Goal: Task Accomplishment & Management: Manage account settings

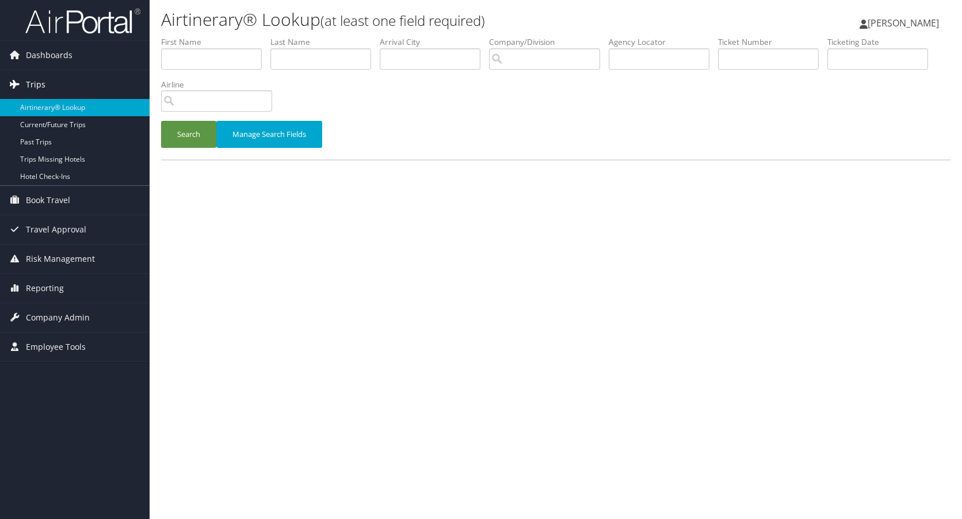
click at [39, 82] on span "Trips" at bounding box center [36, 84] width 20 height 29
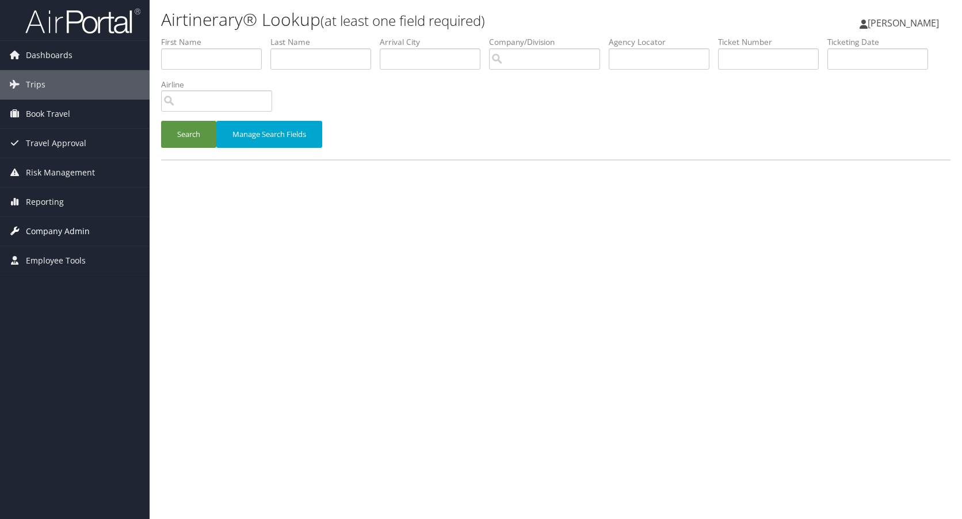
click at [39, 227] on span "Company Admin" at bounding box center [58, 231] width 64 height 29
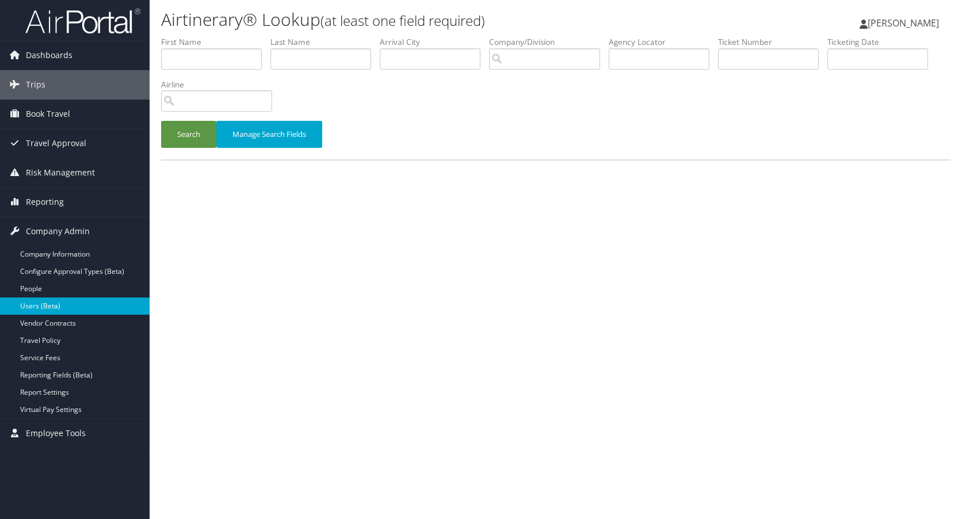
click at [40, 302] on link "Users (Beta)" at bounding box center [75, 306] width 150 height 17
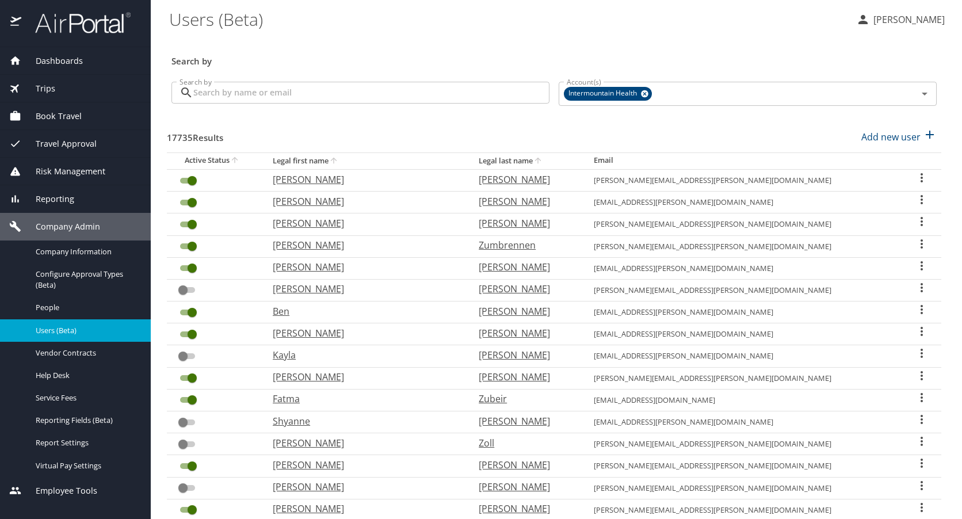
click at [287, 90] on input "Search by" at bounding box center [371, 93] width 356 height 22
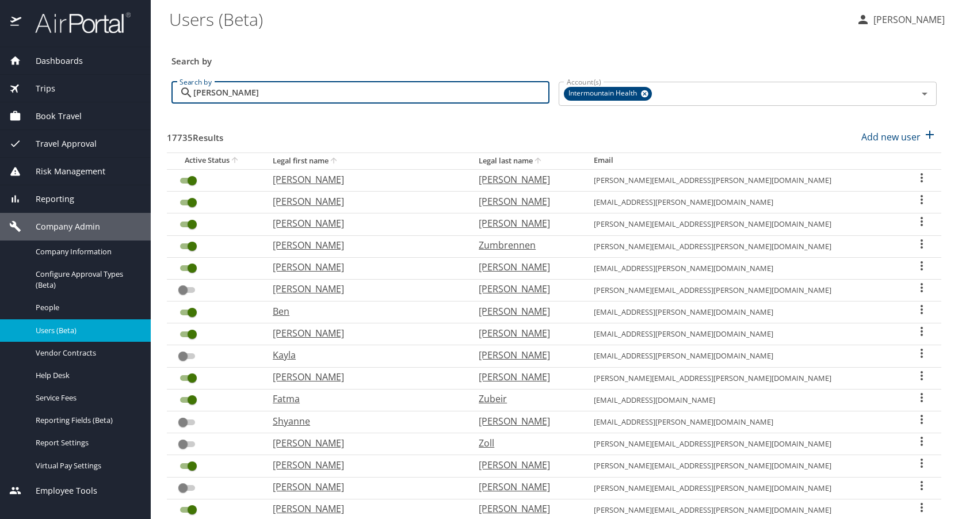
type input "ryan jones"
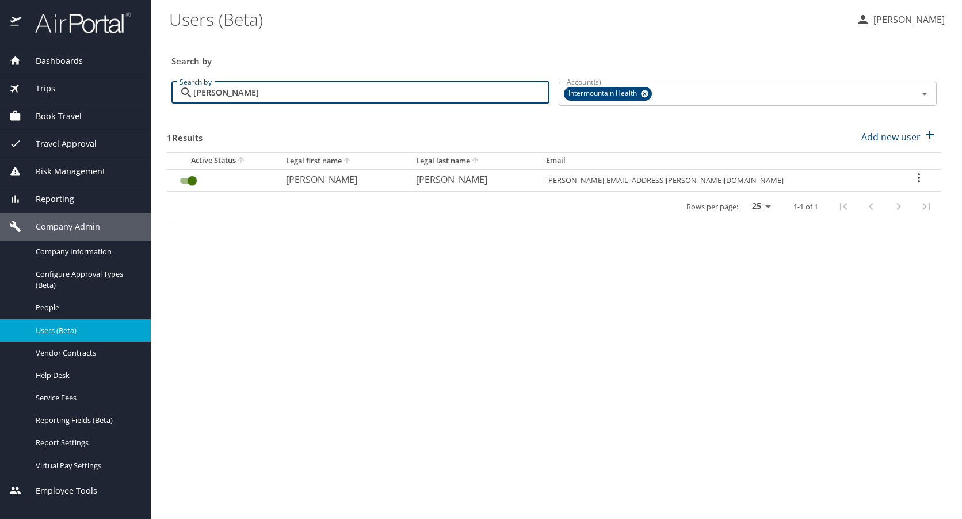
click at [912, 176] on icon "User Search Table" at bounding box center [919, 178] width 14 height 14
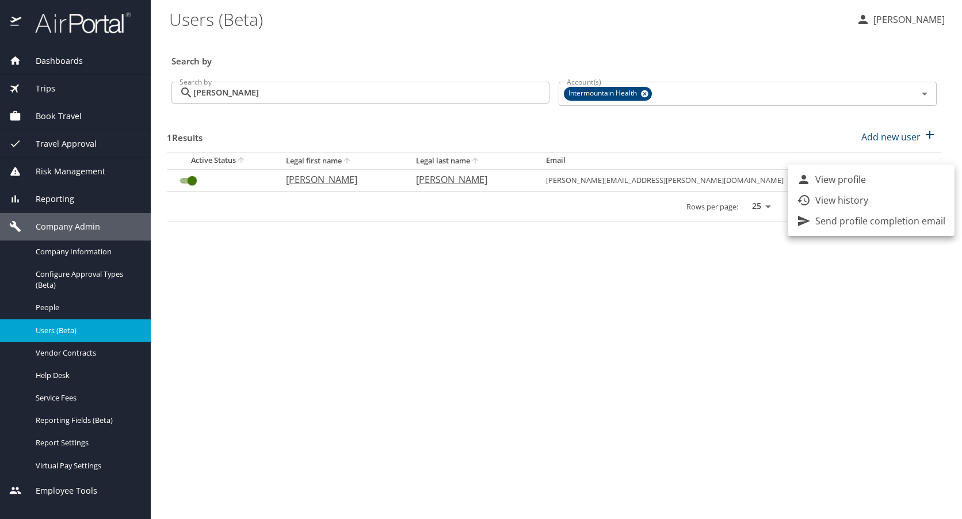
click at [829, 176] on p "View profile" at bounding box center [841, 180] width 51 height 14
select select "US"
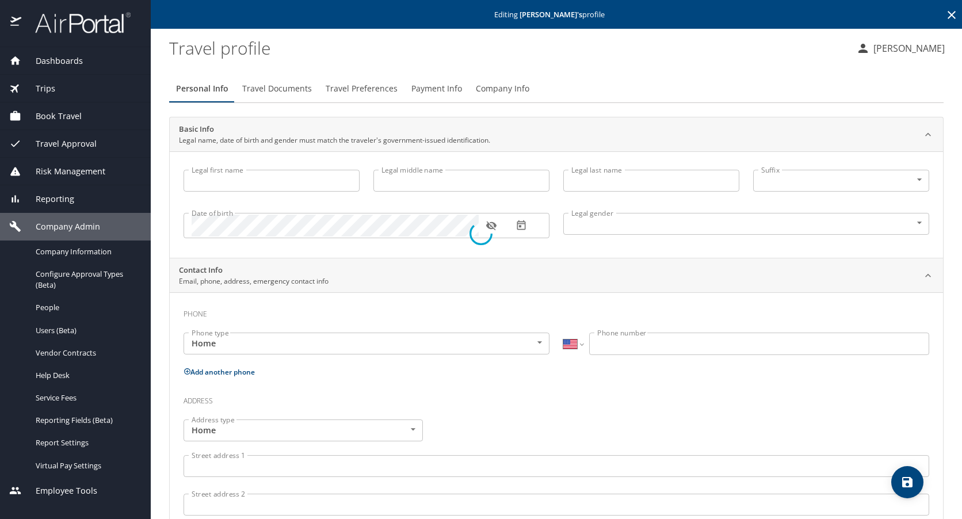
type input "Ryan"
type input "Christopher"
type input "Jones"
type input "Male"
select select "US"
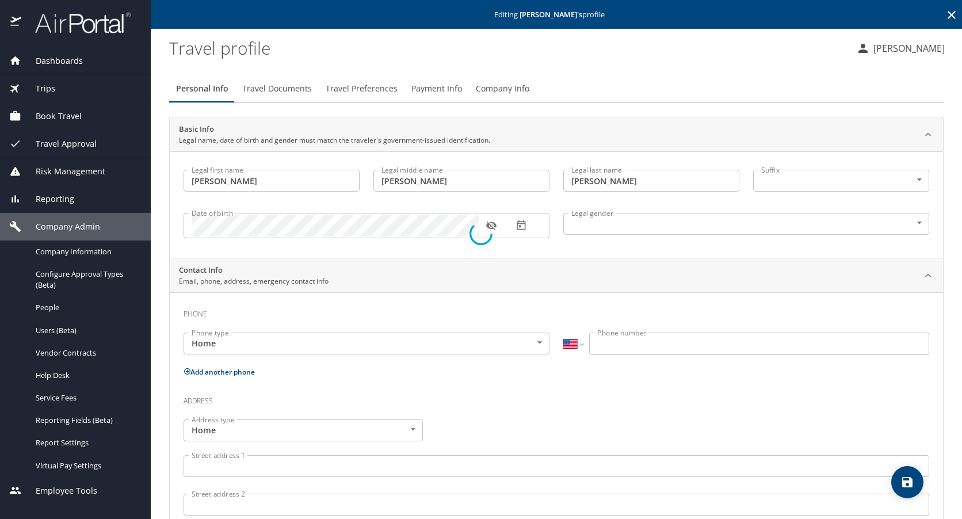
select select "US"
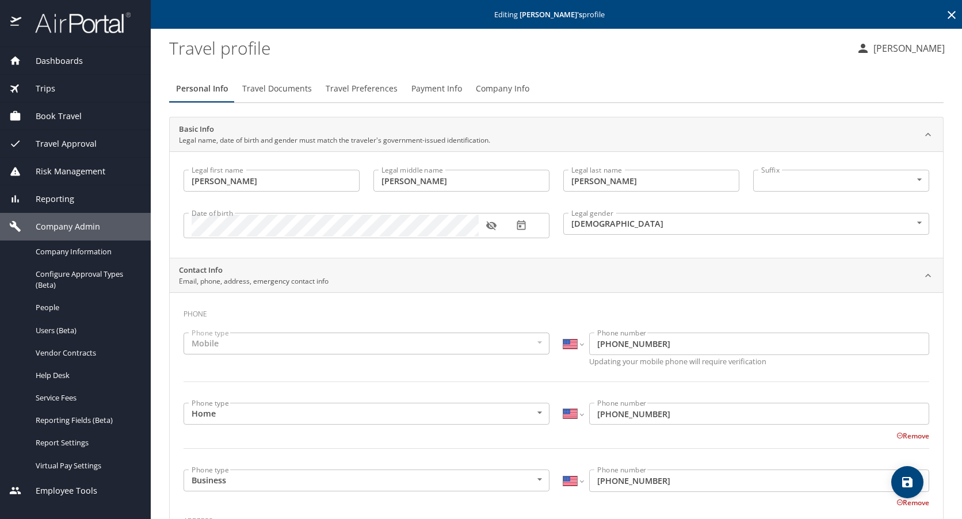
click at [272, 86] on span "Travel Documents" at bounding box center [277, 89] width 70 height 14
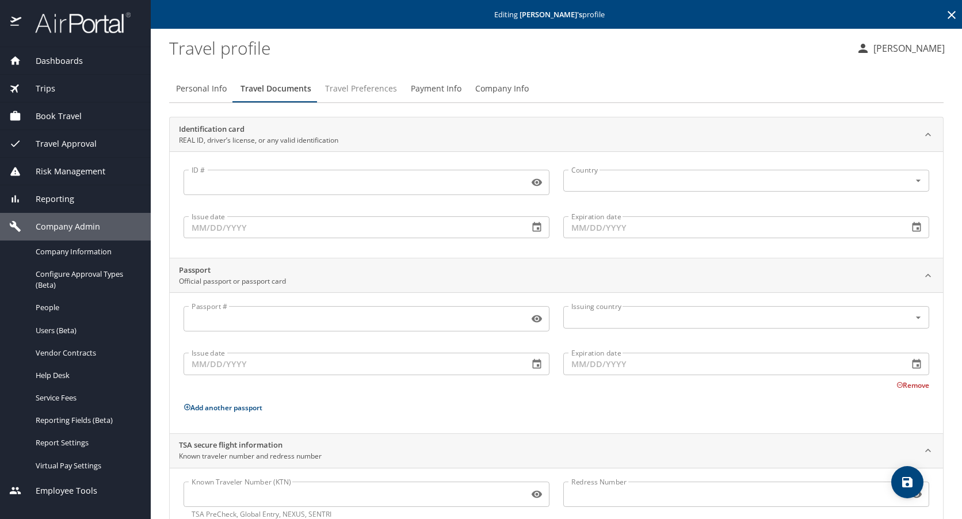
click at [351, 89] on span "Travel Preferences" at bounding box center [361, 89] width 72 height 14
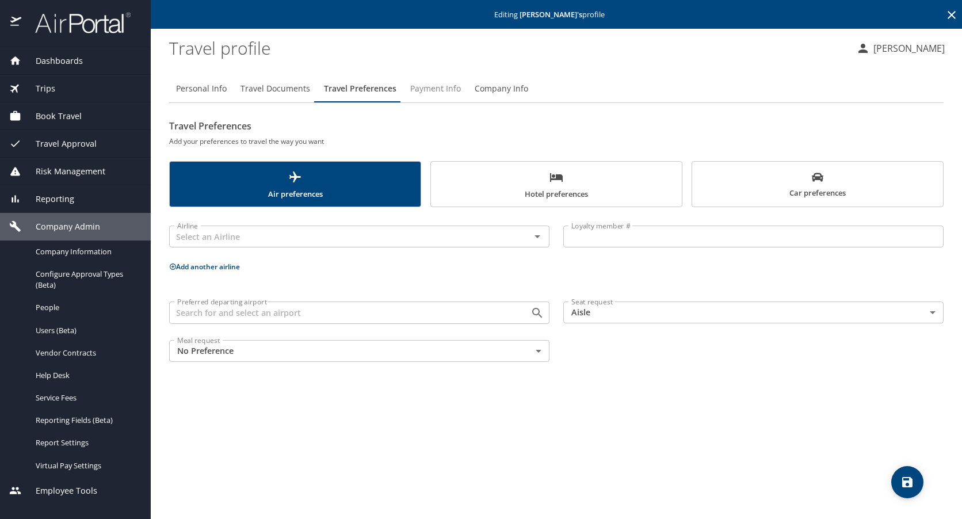
click at [427, 89] on span "Payment Info" at bounding box center [435, 89] width 51 height 14
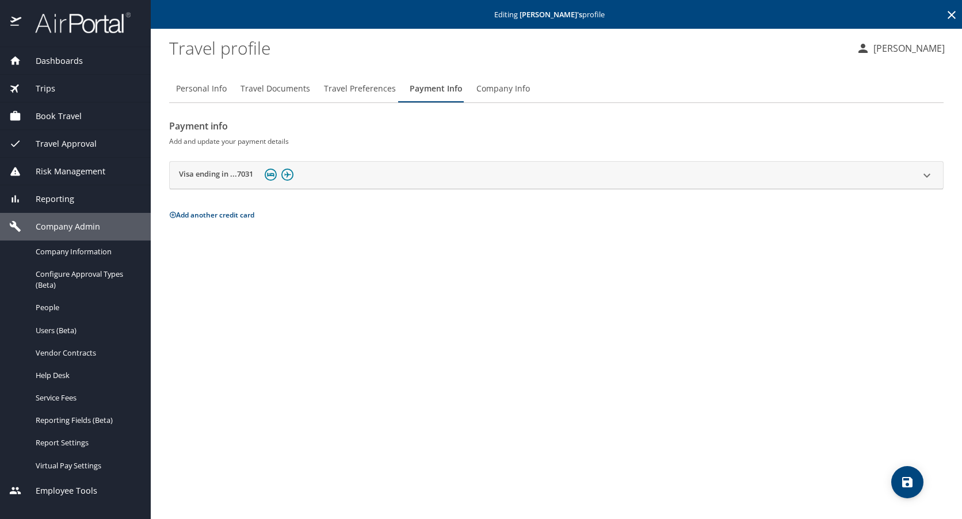
click at [499, 93] on span "Company Info" at bounding box center [504, 89] width 54 height 14
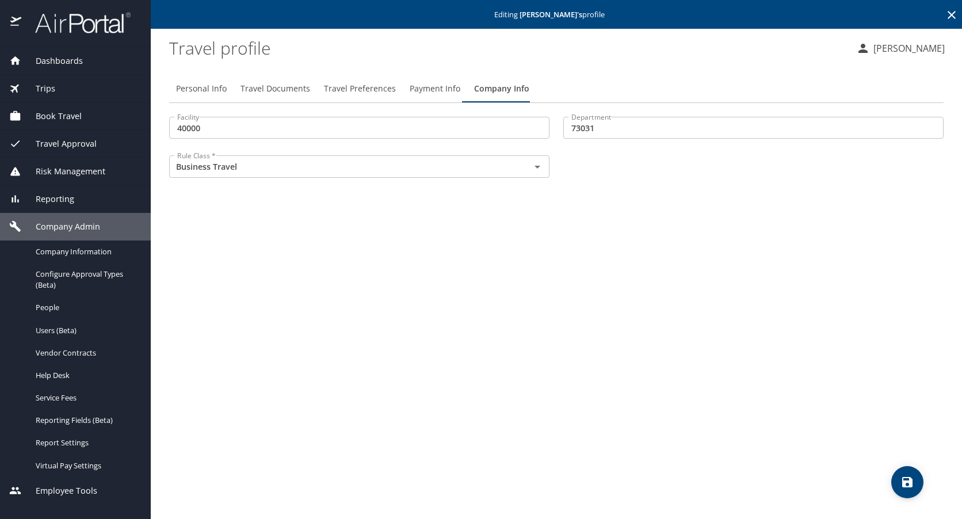
click at [359, 93] on span "Travel Preferences" at bounding box center [360, 89] width 72 height 14
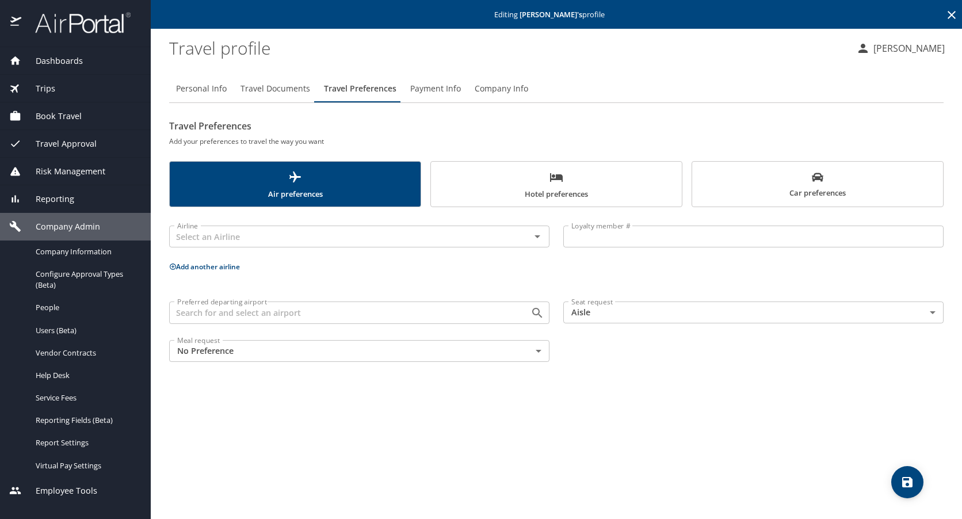
click at [300, 86] on span "Travel Documents" at bounding box center [276, 89] width 70 height 14
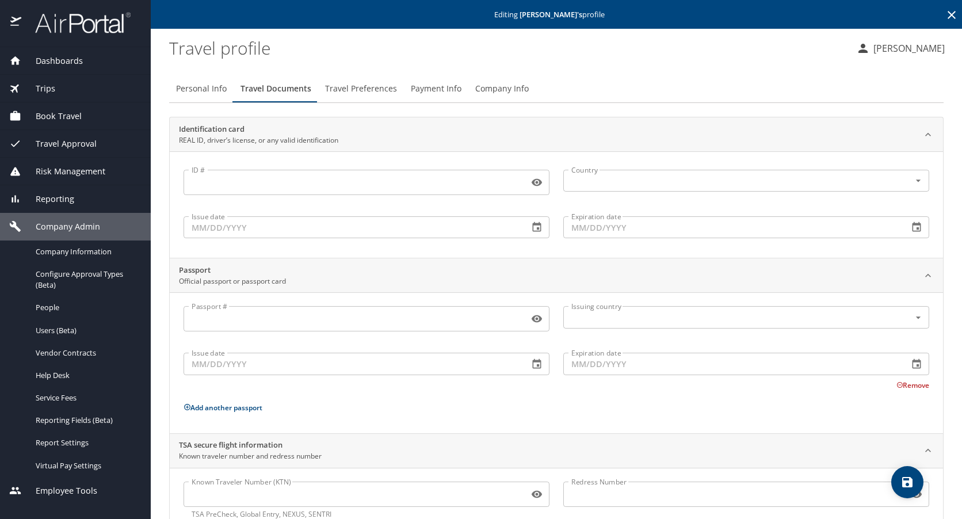
click at [196, 93] on span "Personal Info" at bounding box center [201, 89] width 51 height 14
select select "US"
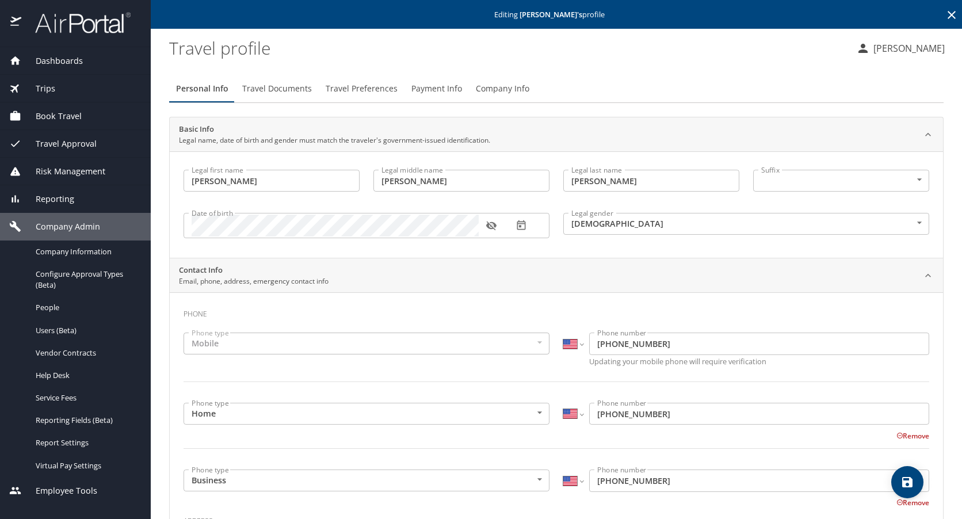
click at [49, 112] on span "Book Travel" at bounding box center [51, 116] width 60 height 13
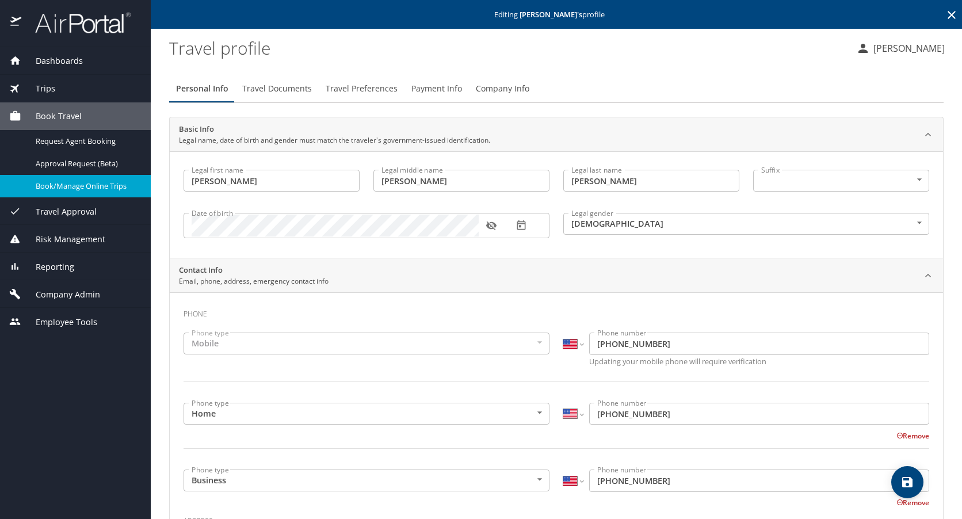
click at [53, 182] on span "Book/Manage Online Trips" at bounding box center [86, 186] width 101 height 11
click at [946, 16] on icon at bounding box center [952, 15] width 14 height 14
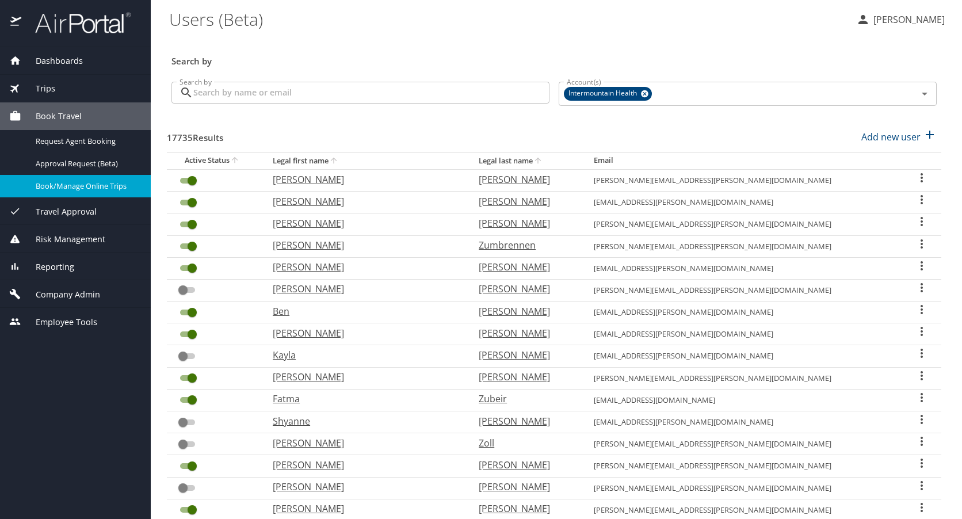
click at [317, 92] on input "Search by" at bounding box center [371, 93] width 356 height 22
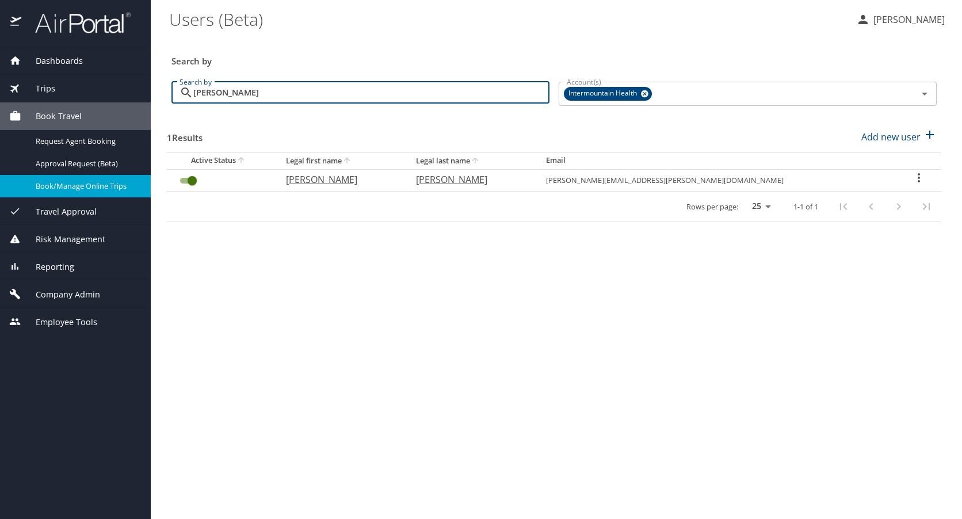
type input "ryan jones"
click at [913, 175] on icon "User Search Table" at bounding box center [919, 178] width 14 height 14
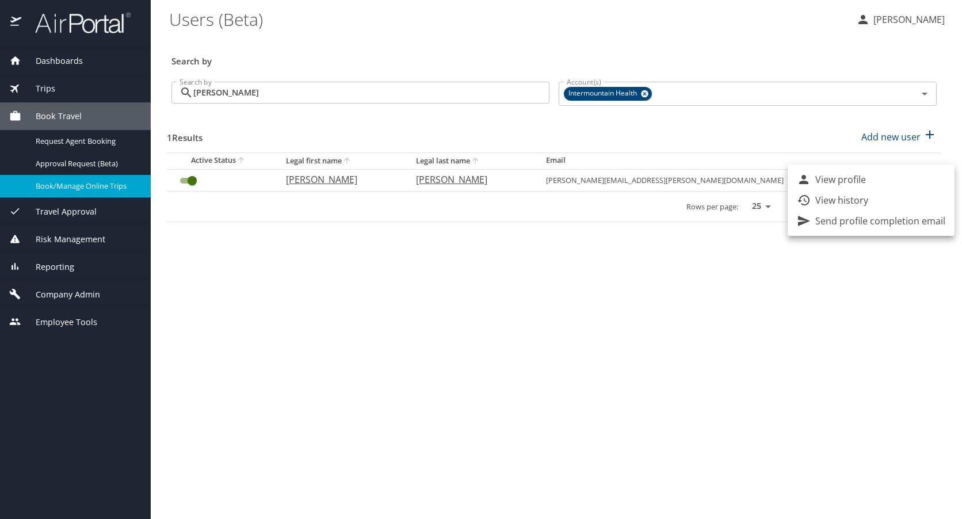
click at [840, 197] on p "View history" at bounding box center [842, 200] width 53 height 14
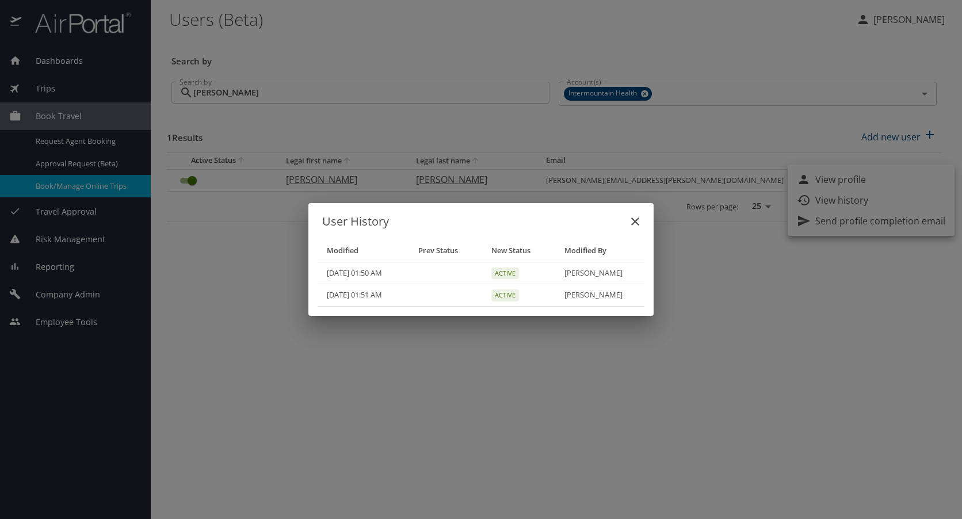
click at [635, 222] on icon "close" at bounding box center [635, 222] width 8 height 8
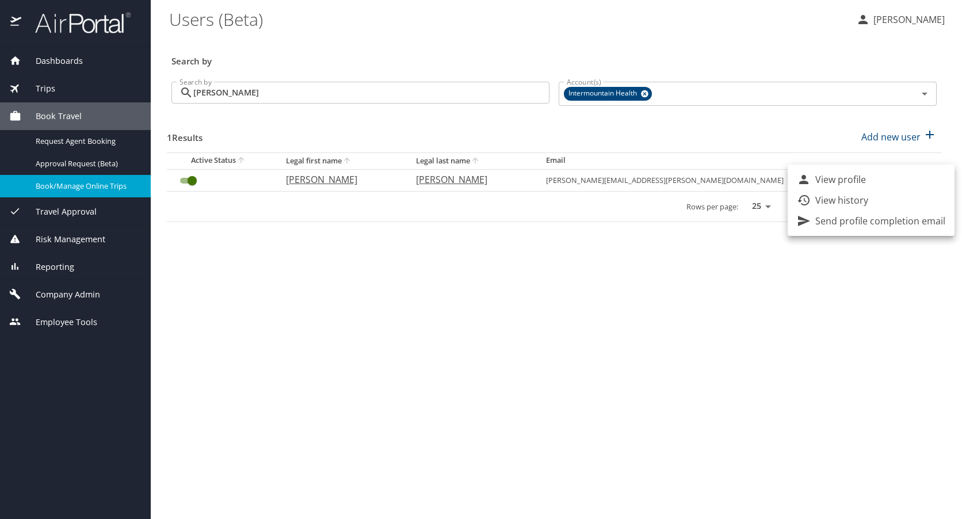
click at [45, 90] on div at bounding box center [481, 259] width 962 height 519
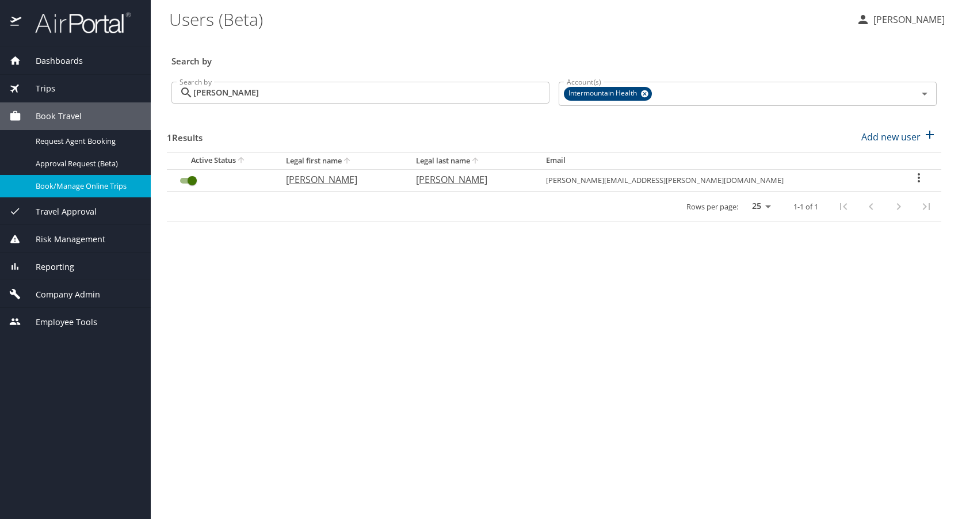
click at [44, 86] on span "Trips" at bounding box center [38, 88] width 34 height 13
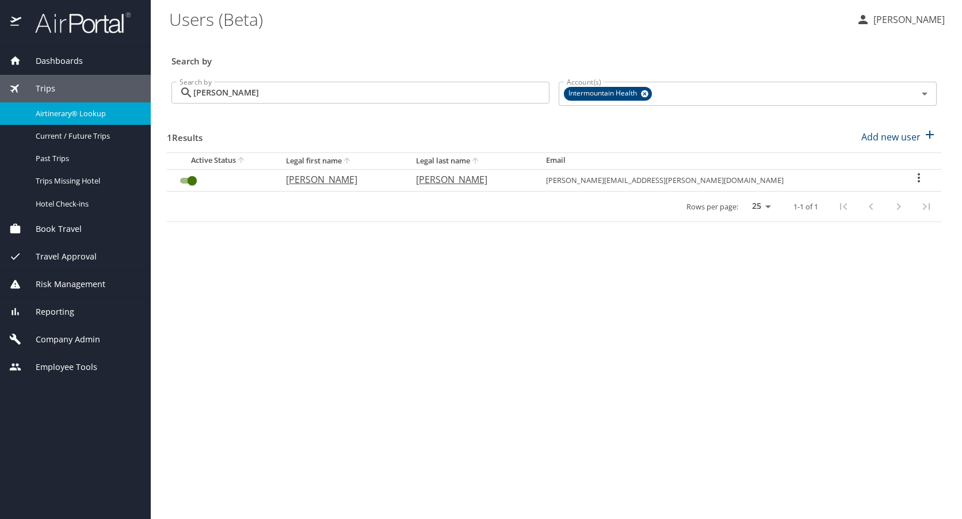
click at [50, 112] on span "Airtinerary® Lookup" at bounding box center [86, 113] width 101 height 11
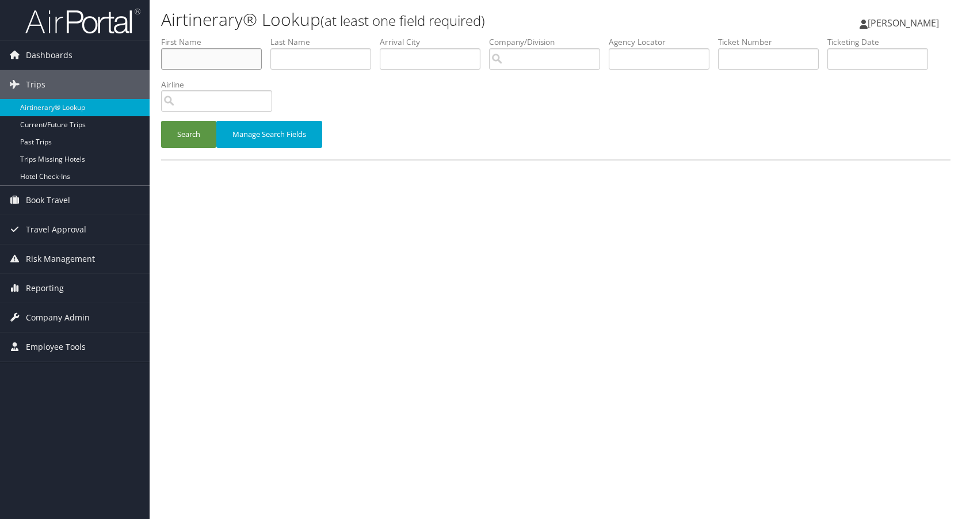
click at [198, 58] on input "text" at bounding box center [211, 58] width 101 height 21
type input "[PERSON_NAME]"
type input "jones"
click at [182, 132] on button "Search" at bounding box center [188, 134] width 55 height 27
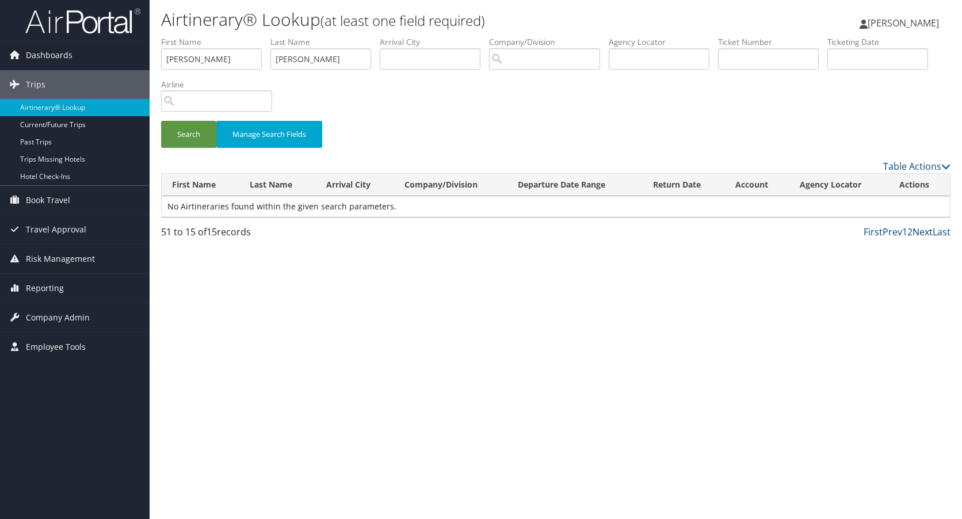
click at [919, 231] on link "Next" at bounding box center [923, 232] width 20 height 13
click at [909, 229] on link "2" at bounding box center [910, 232] width 5 height 13
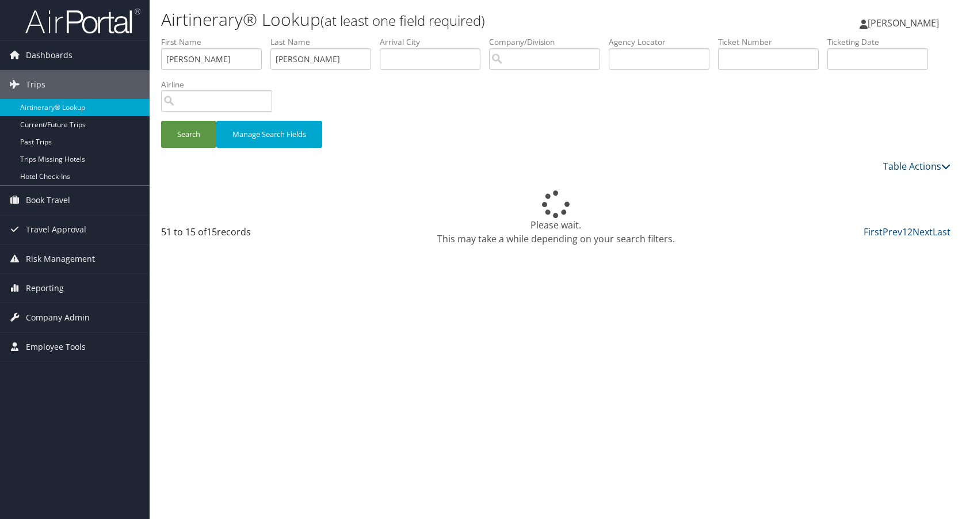
click at [943, 165] on icon at bounding box center [946, 166] width 9 height 9
click at [943, 165] on div at bounding box center [481, 259] width 962 height 519
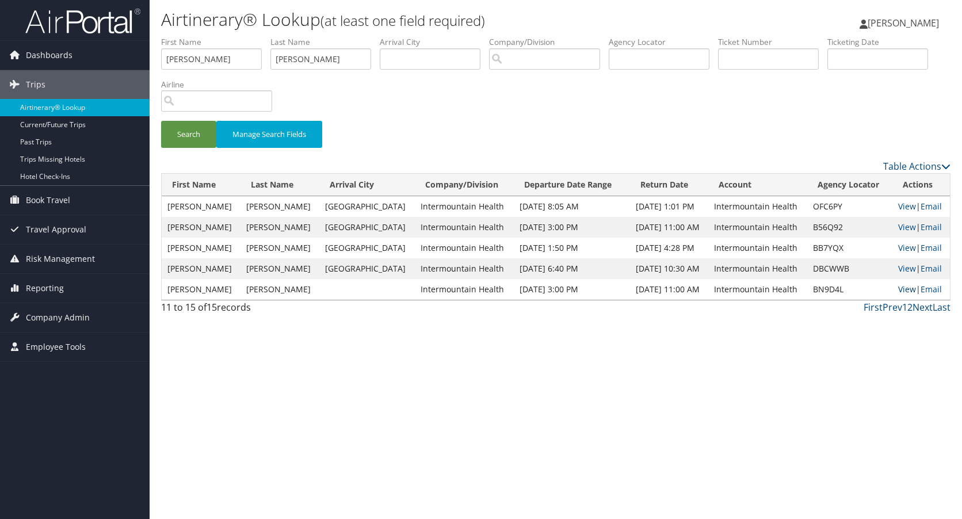
click at [900, 291] on link "View" at bounding box center [907, 289] width 18 height 11
click at [904, 206] on link "View" at bounding box center [907, 206] width 18 height 11
click at [904, 265] on link "View" at bounding box center [907, 268] width 18 height 11
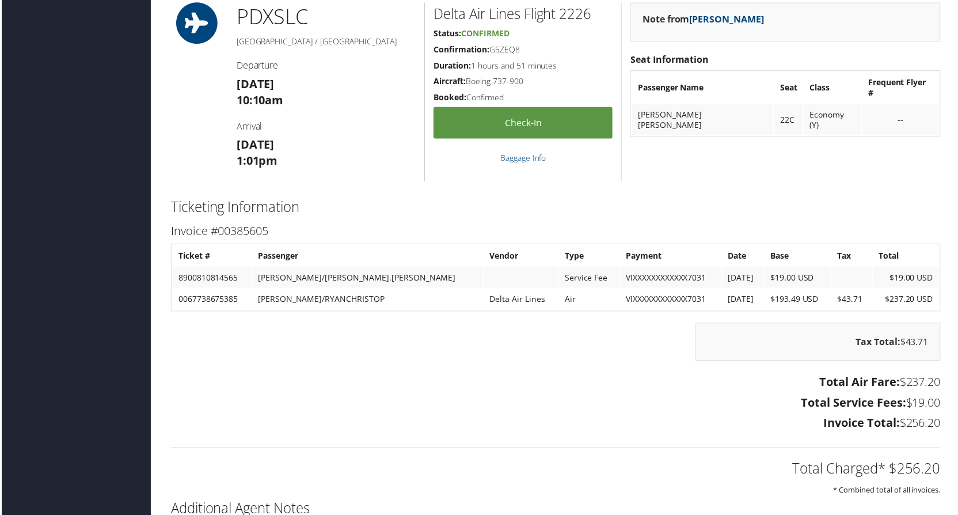
scroll to position [1094, 0]
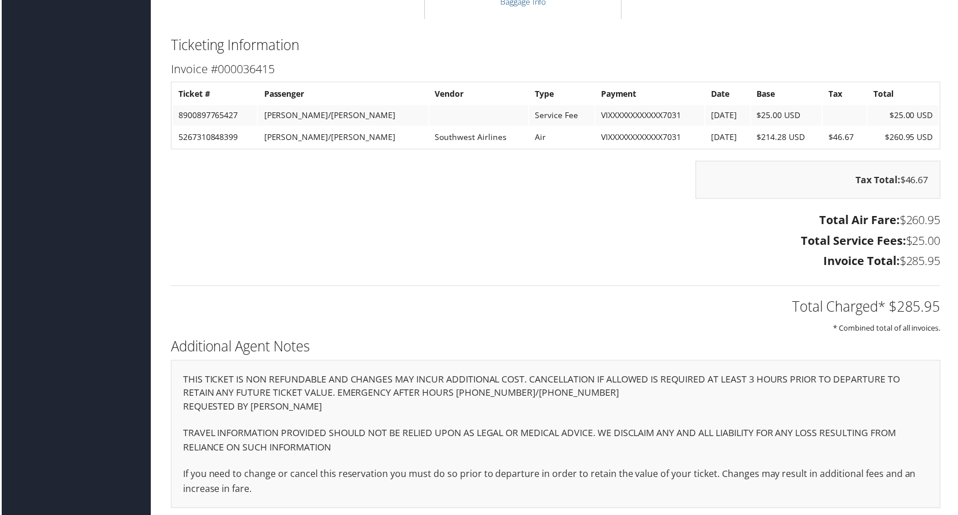
scroll to position [1225, 0]
